Goal: Task Accomplishment & Management: Manage account settings

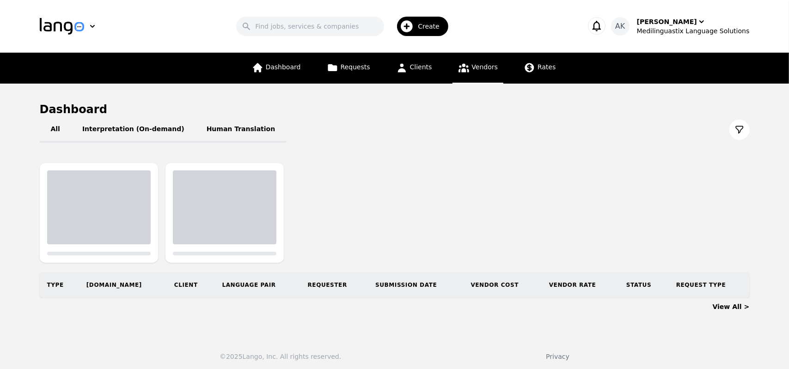
click at [458, 67] on icon at bounding box center [464, 68] width 12 height 12
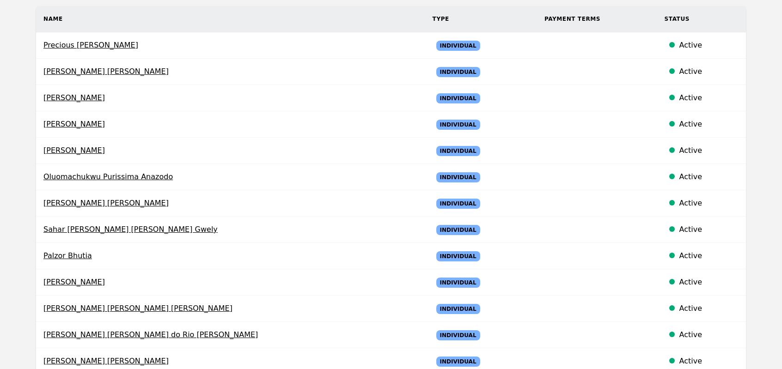
scroll to position [148, 0]
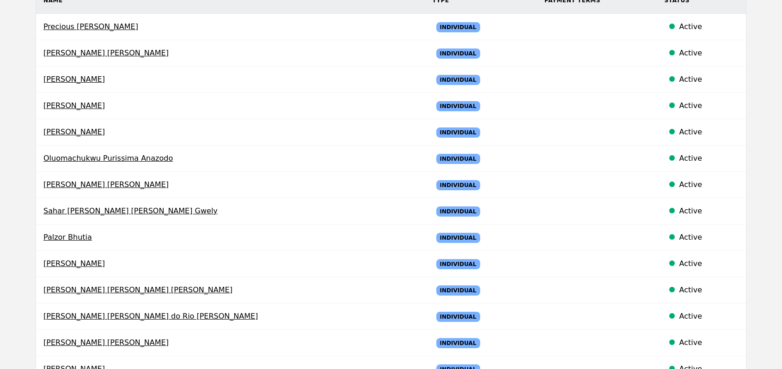
click at [127, 264] on span "Abdifatah Adan Mohamed" at bounding box center [230, 263] width 374 height 11
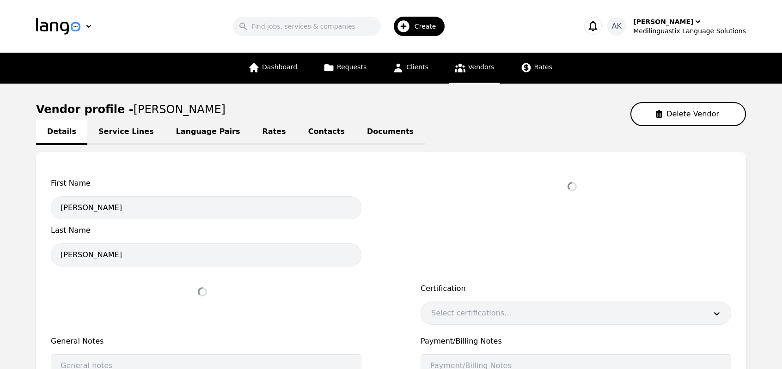
select select "active"
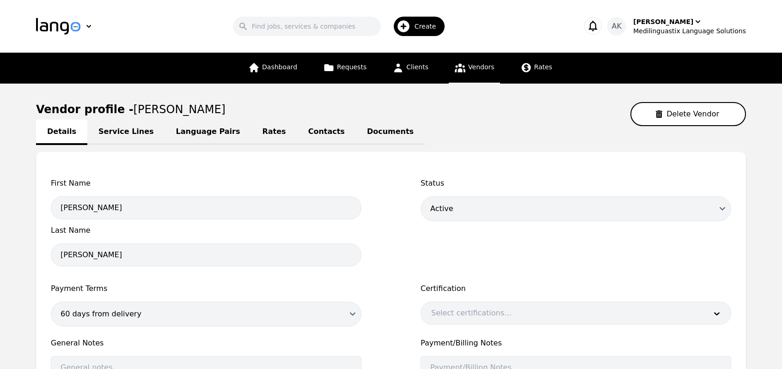
click at [356, 136] on link "Documents" at bounding box center [390, 132] width 69 height 25
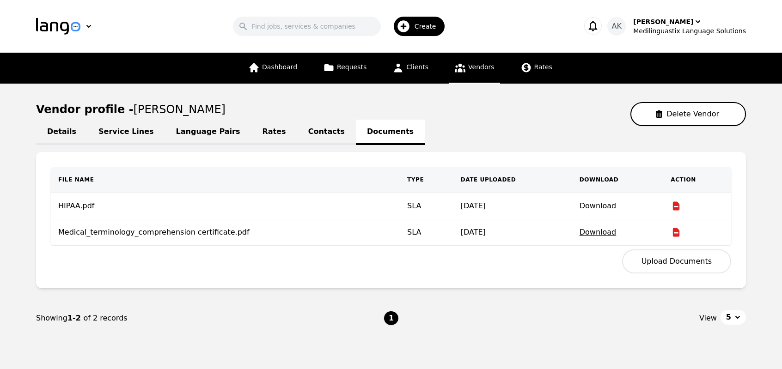
click at [658, 260] on button "Upload Documents" at bounding box center [676, 262] width 109 height 24
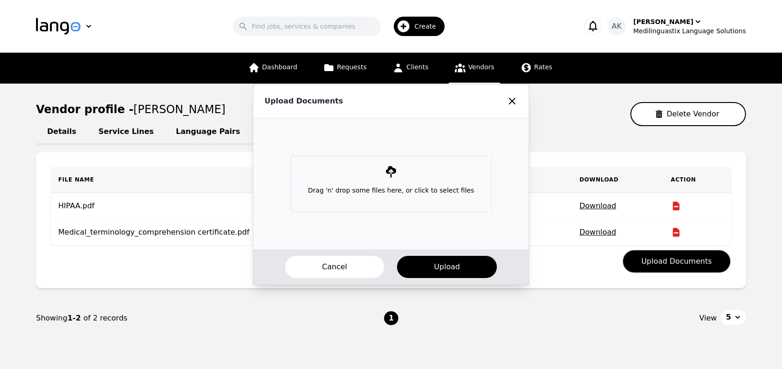
click at [383, 175] on div "Drag 'n' drop some files here, or click to select files" at bounding box center [390, 183] width 201 height 57
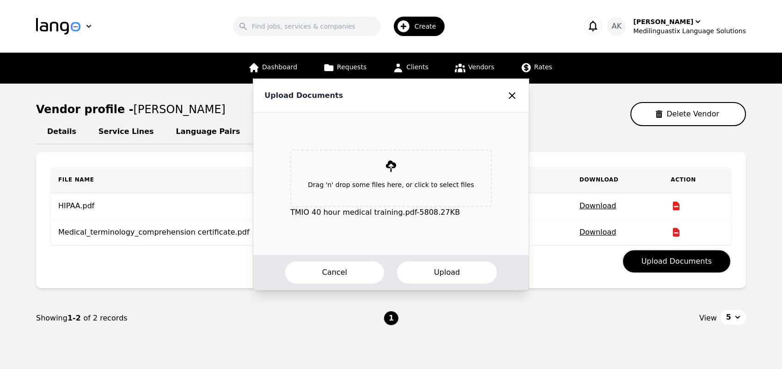
click at [439, 272] on button "Upload" at bounding box center [447, 273] width 102 height 24
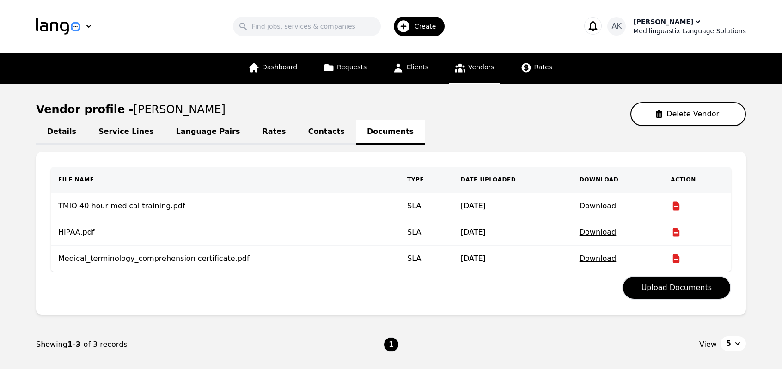
click at [676, 28] on div "Medilinguastix Language Solutions" at bounding box center [689, 30] width 113 height 9
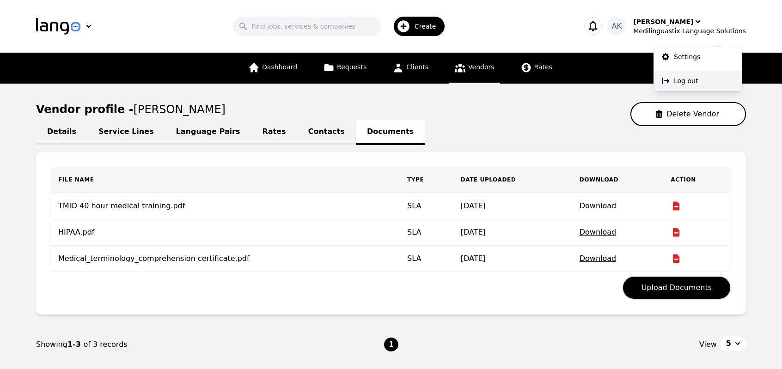
click at [679, 78] on p "Log out" at bounding box center [686, 80] width 24 height 9
